Goal: Task Accomplishment & Management: Use online tool/utility

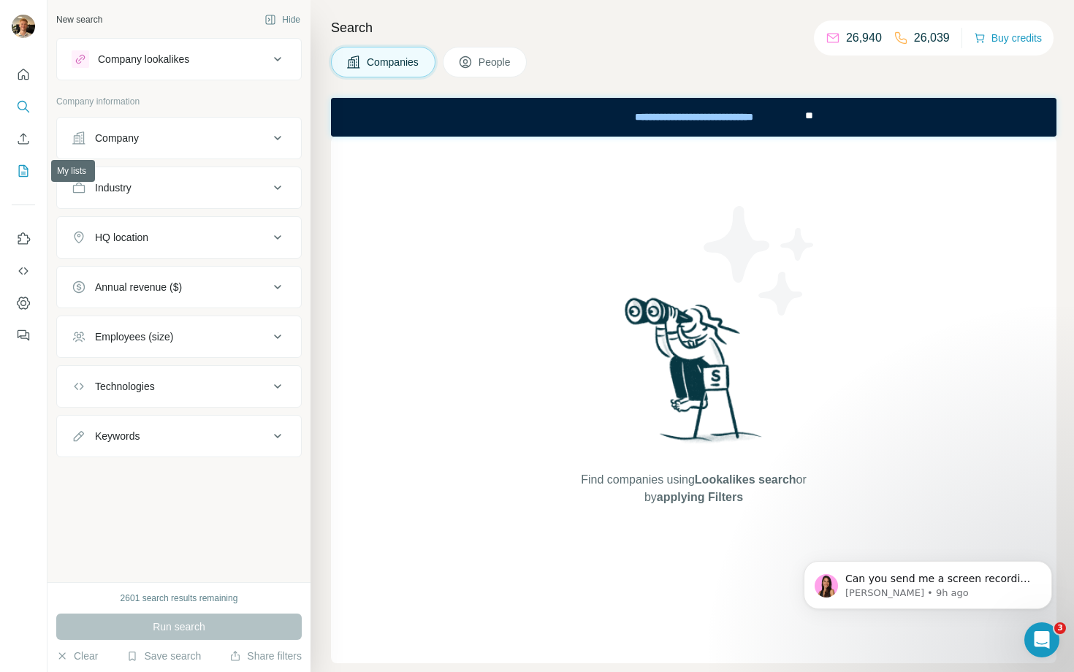
click at [14, 178] on button "My lists" at bounding box center [23, 171] width 23 height 26
click at [23, 168] on icon "My lists" at bounding box center [23, 171] width 15 height 15
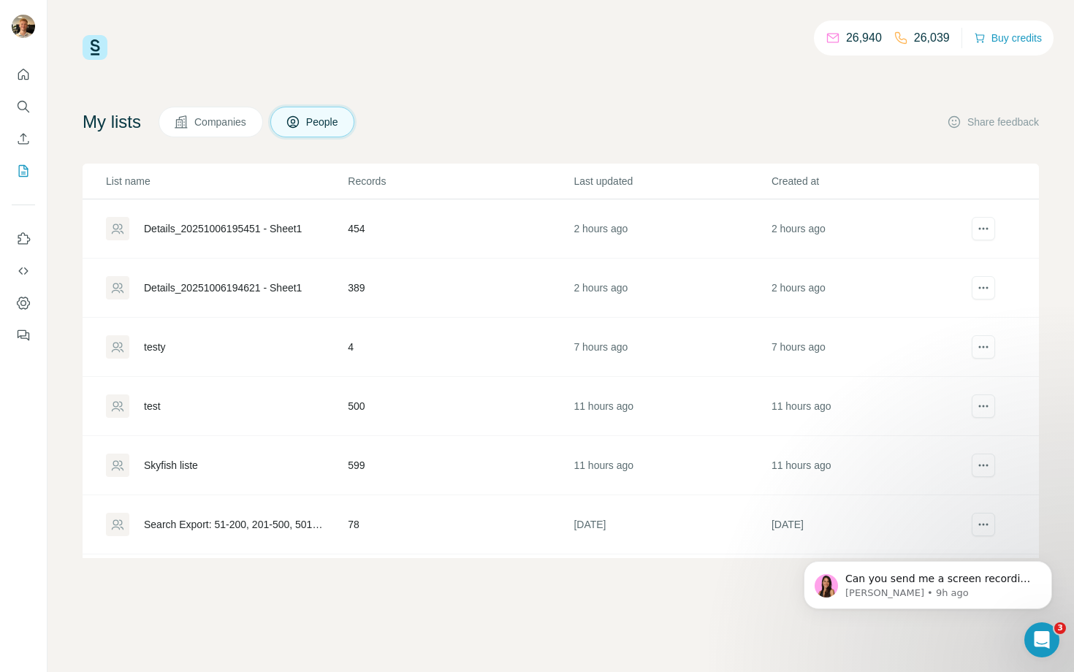
click at [208, 224] on div "Details_20251006195451 - Sheet1" at bounding box center [223, 228] width 158 height 15
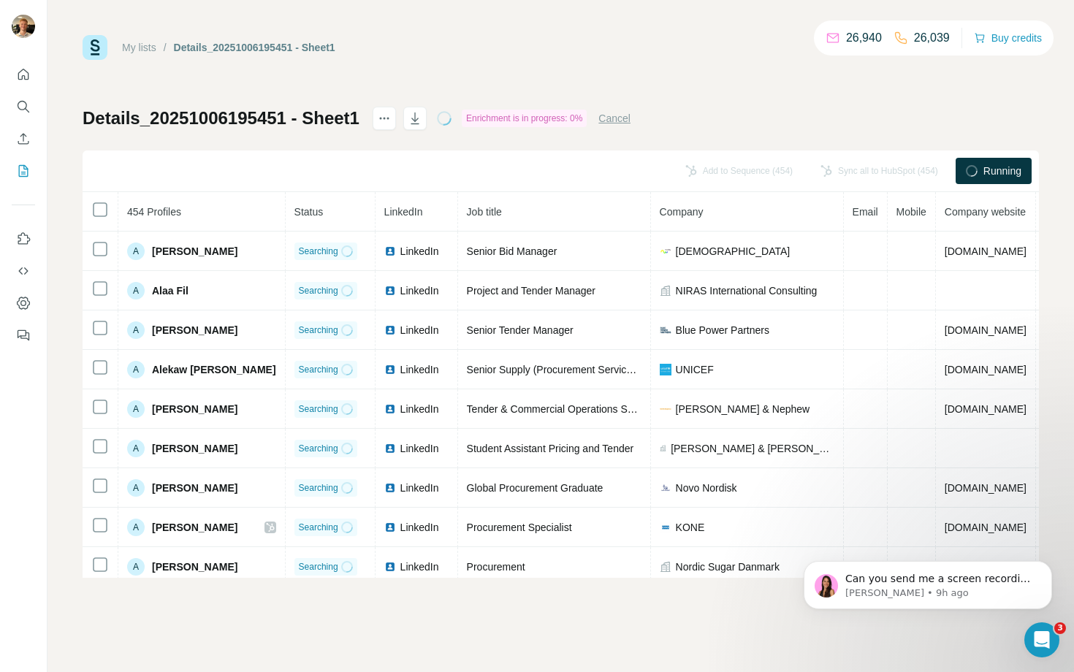
click at [612, 118] on button "Cancel" at bounding box center [614, 118] width 32 height 15
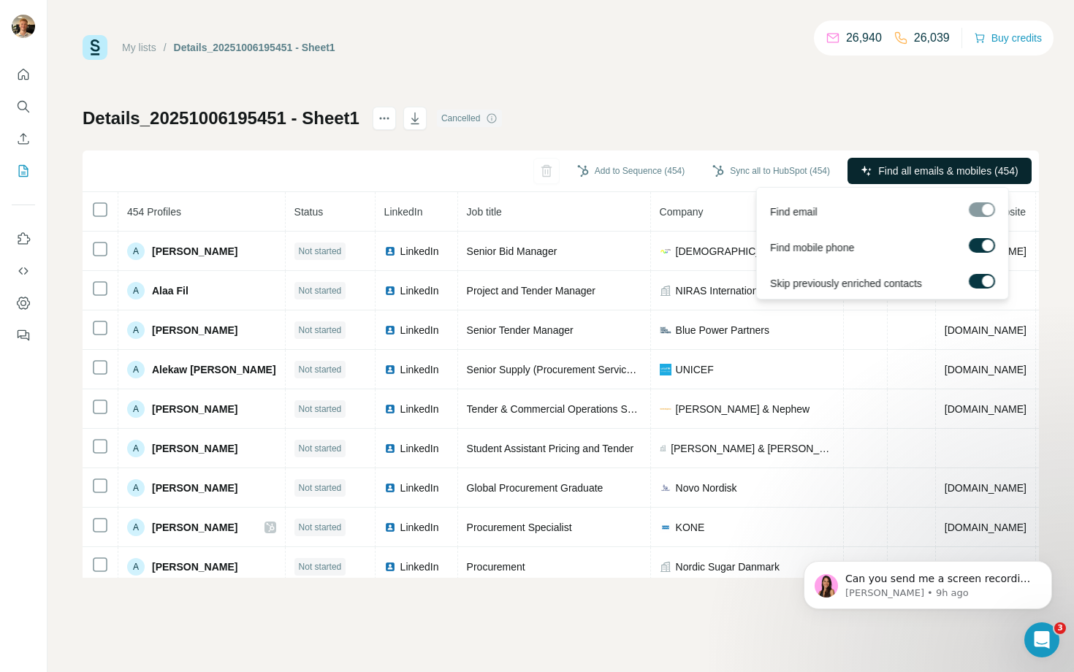
click at [884, 164] on span "Find all emails & mobiles (454)" at bounding box center [948, 171] width 140 height 15
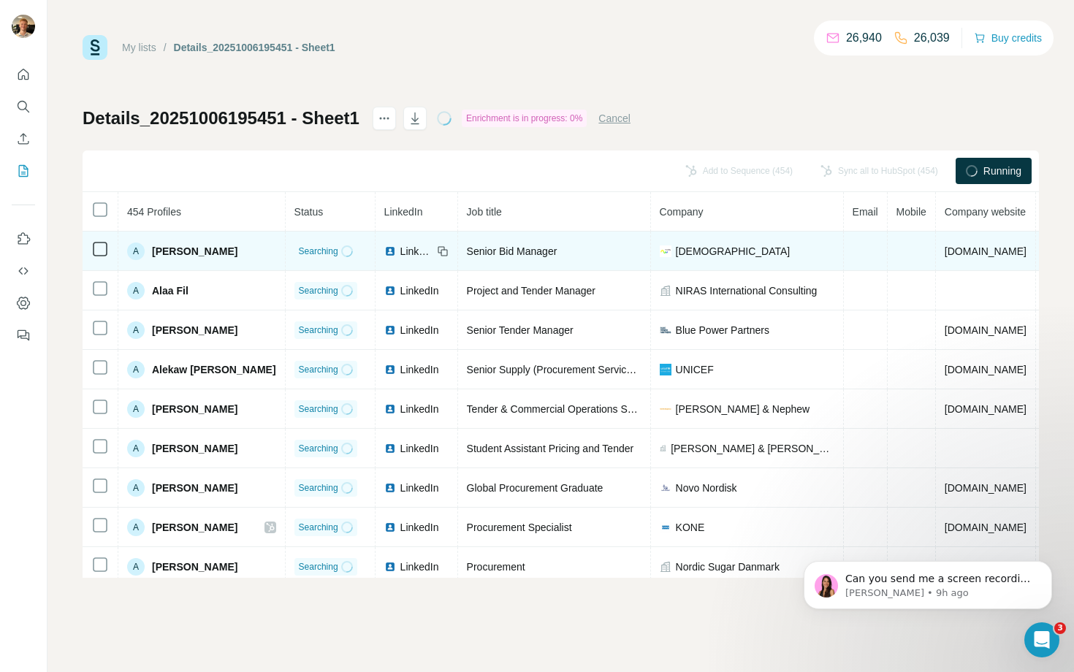
click at [349, 251] on icon at bounding box center [346, 251] width 12 height 12
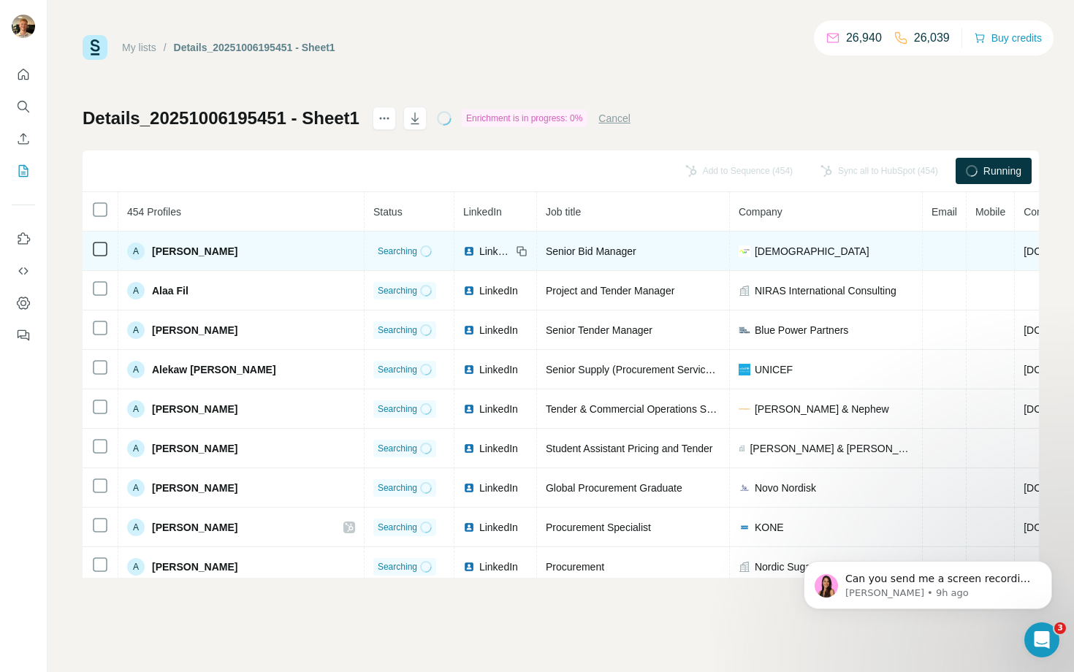
click at [547, 113] on div "Enrichment is in progress: 0%" at bounding box center [524, 119] width 125 height 18
click at [546, 115] on div "Enrichment is in progress: 0%" at bounding box center [524, 119] width 125 height 18
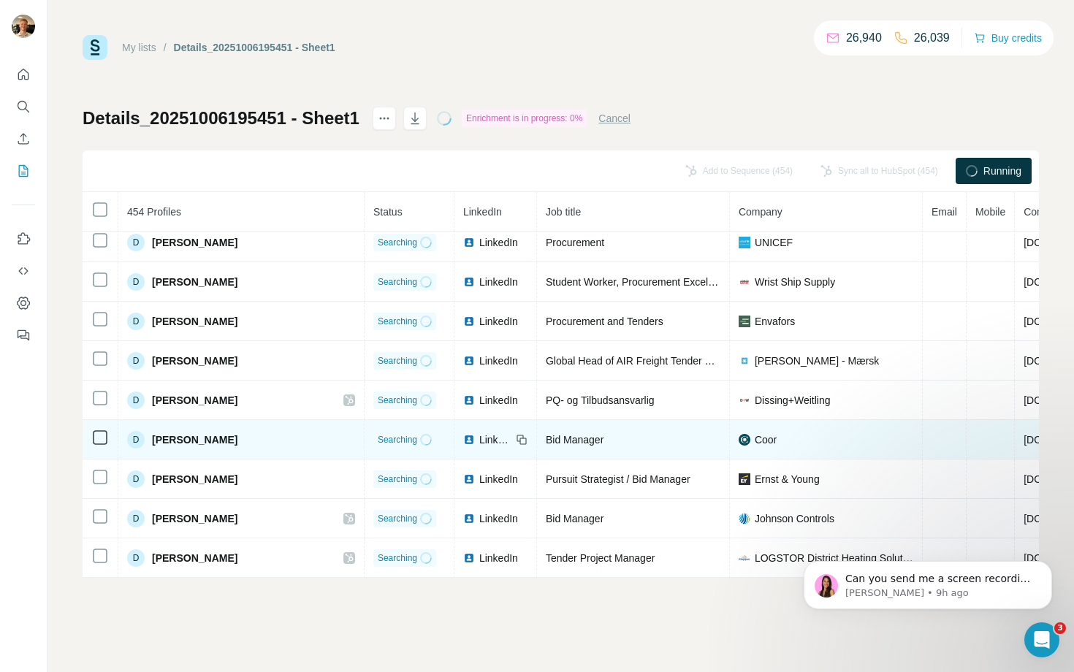
scroll to position [3607, 0]
